Goal: Task Accomplishment & Management: Manage account settings

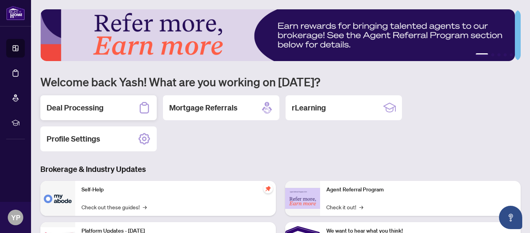
click at [72, 104] on h2 "Deal Processing" at bounding box center [75, 107] width 57 height 11
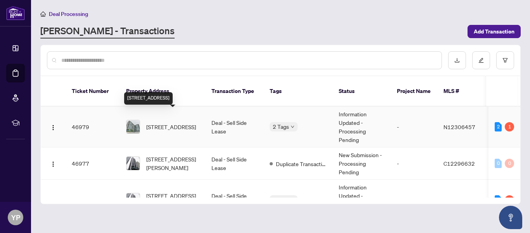
click at [158, 122] on span "516-185 Oneida Cres, Richmond Hill, Ontario L4B 0B1, Canada" at bounding box center [171, 126] width 50 height 9
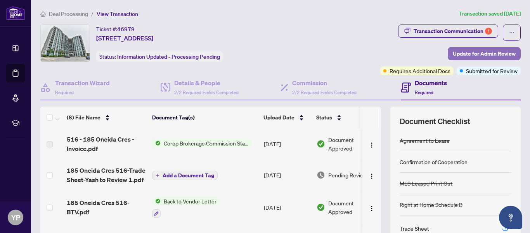
click at [486, 50] on span "Update for Admin Review" at bounding box center [484, 53] width 63 height 12
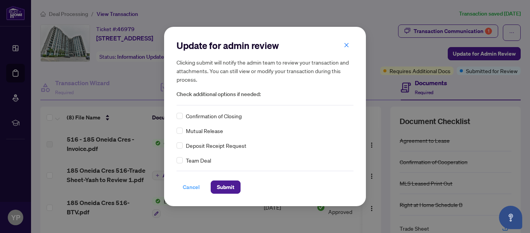
click at [191, 189] on span "Cancel" at bounding box center [191, 187] width 17 height 12
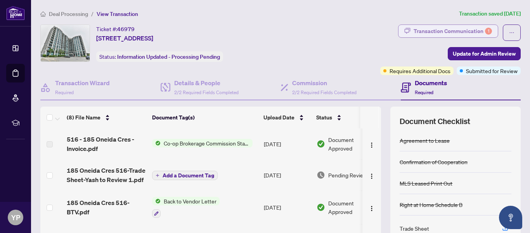
click at [435, 29] on div "Transaction Communication 1" at bounding box center [453, 31] width 78 height 12
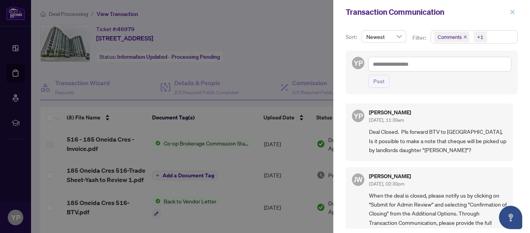
click at [514, 12] on icon "close" at bounding box center [513, 12] width 4 height 4
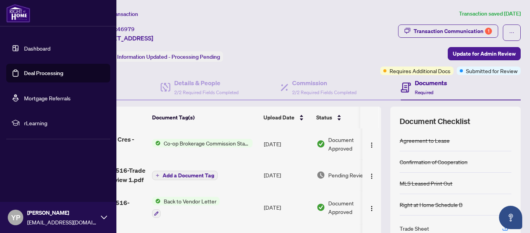
click at [14, 16] on img at bounding box center [18, 13] width 24 height 19
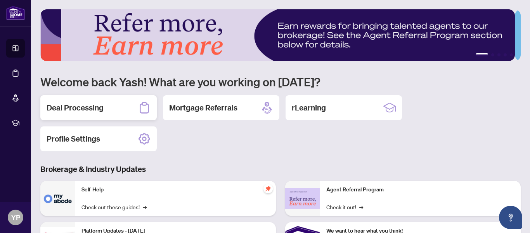
click at [89, 107] on h2 "Deal Processing" at bounding box center [75, 107] width 57 height 11
